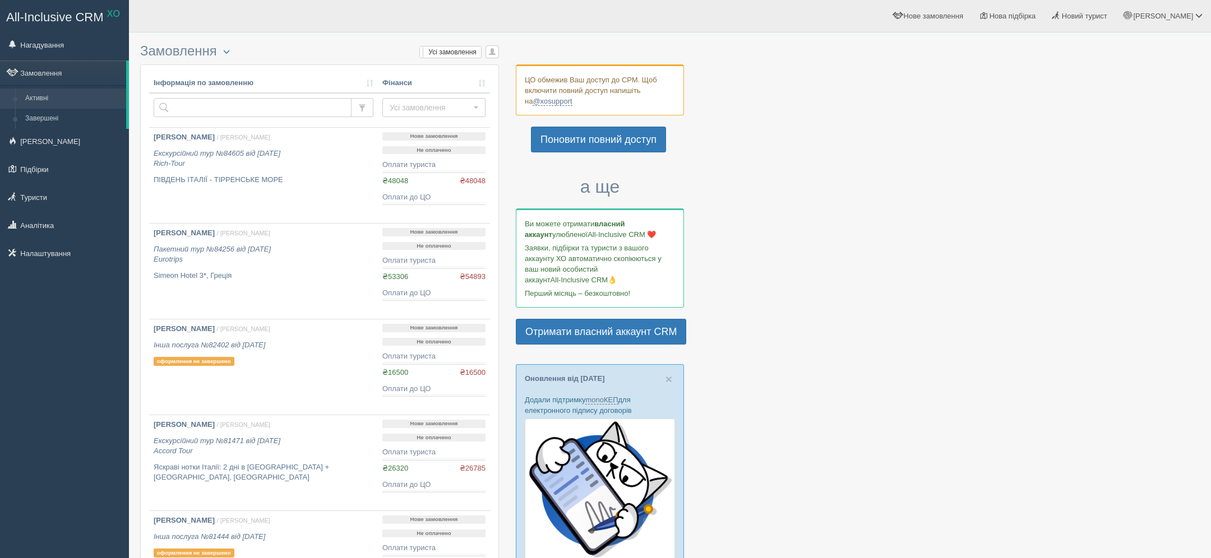
click at [247, 93] on td at bounding box center [263, 110] width 229 height 35
click at [215, 103] on input "text" at bounding box center [253, 107] width 198 height 19
click at [39, 207] on link "Туристи" at bounding box center [64, 197] width 129 height 25
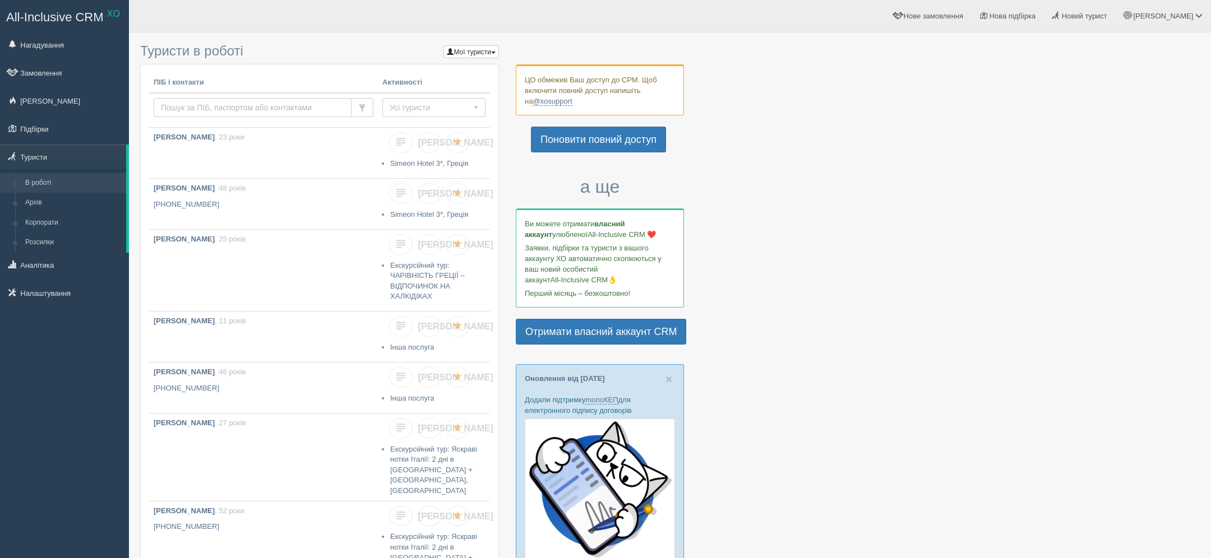
click at [290, 112] on input "text" at bounding box center [253, 107] width 198 height 19
type input "чиж"
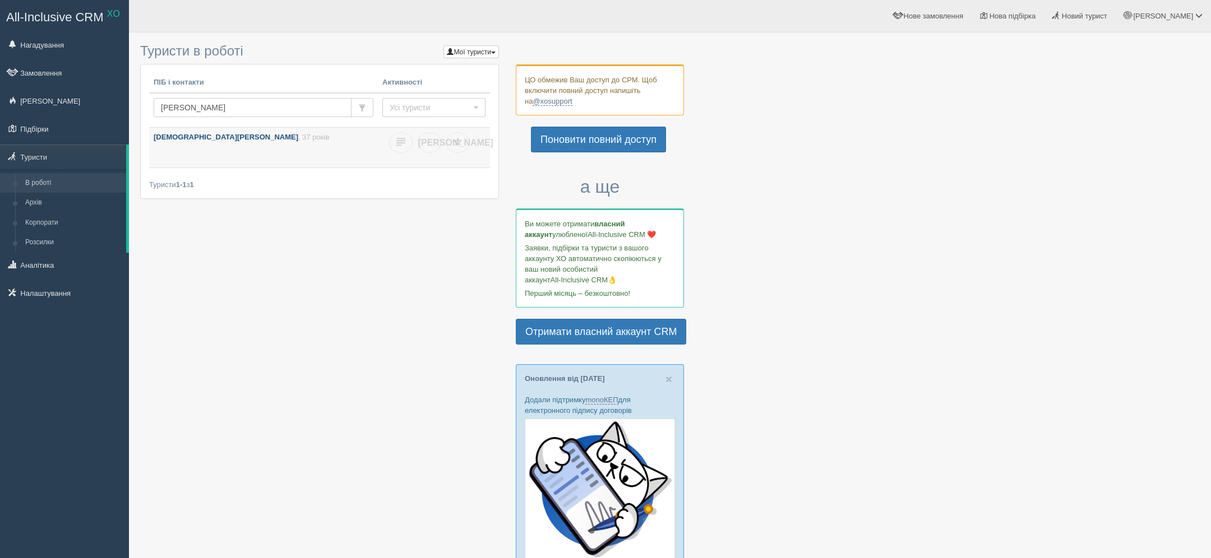
click at [166, 134] on b "[DEMOGRAPHIC_DATA][PERSON_NAME]" at bounding box center [226, 137] width 145 height 8
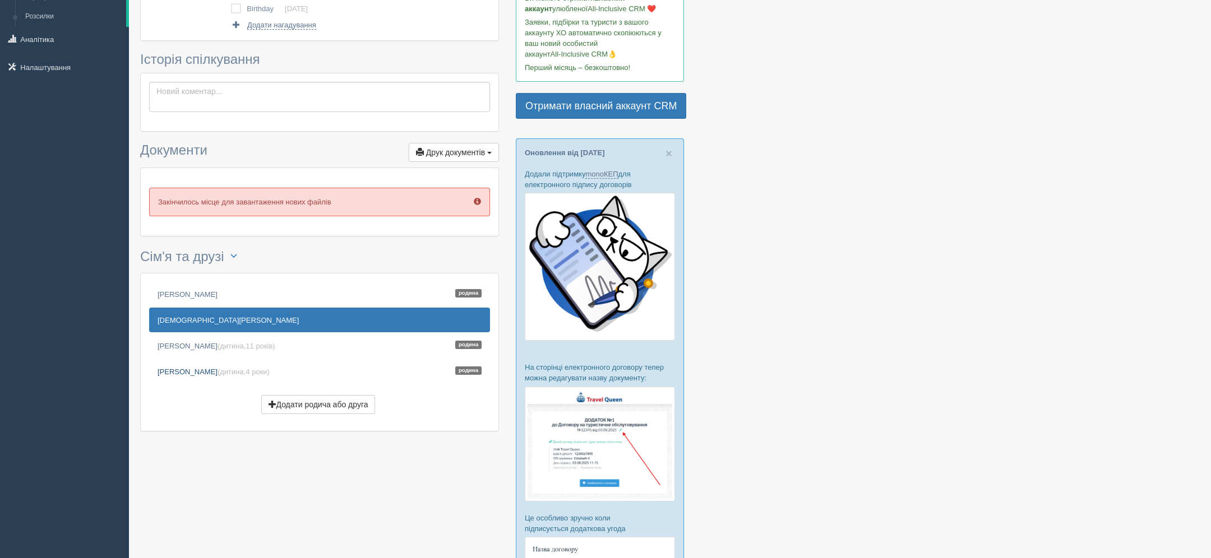
click at [234, 373] on link "Гомонюк Аріна (дитина, 4 роки ) Родина" at bounding box center [319, 371] width 341 height 25
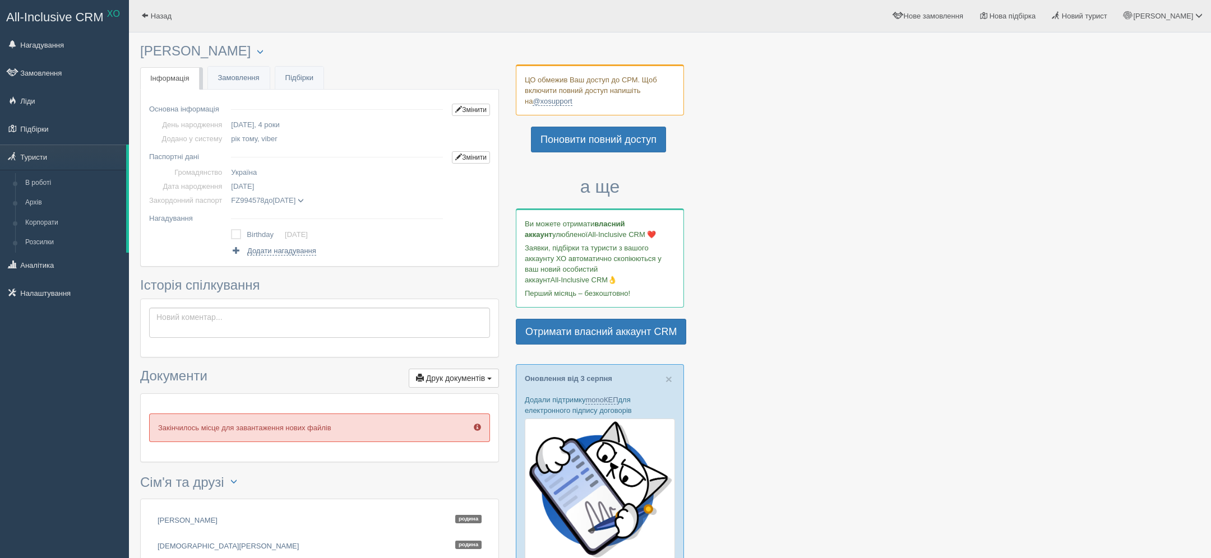
click at [304, 200] on span at bounding box center [301, 201] width 6 height 6
